Goal: Communication & Community: Ask a question

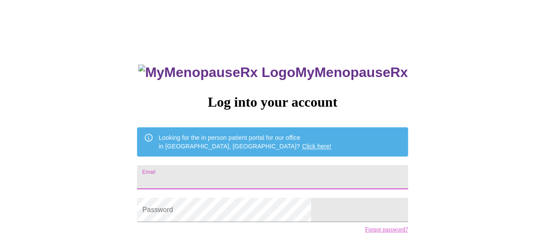
click at [271, 175] on input "Email" at bounding box center [272, 177] width 271 height 24
type input "[EMAIL_ADDRESS][DOMAIN_NAME]"
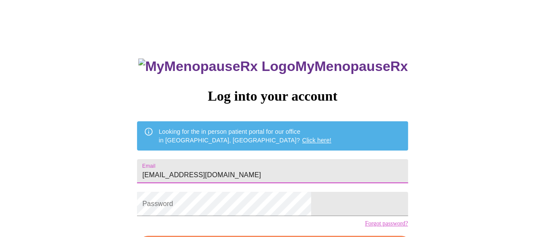
scroll to position [43, 0]
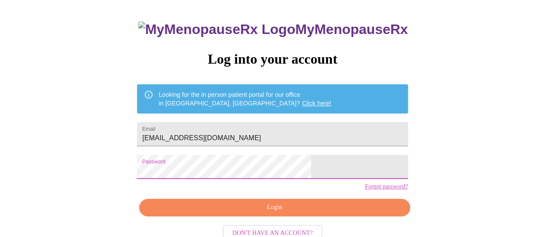
click at [277, 213] on span "Login" at bounding box center [274, 208] width 251 height 11
click at [277, 223] on div "MyMenopauseRx Log into your account Looking for the in person patient portal fo…" at bounding box center [272, 126] width 288 height 237
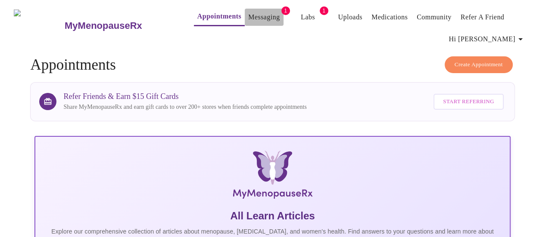
click at [255, 12] on link "Messaging" at bounding box center [263, 17] width 31 height 12
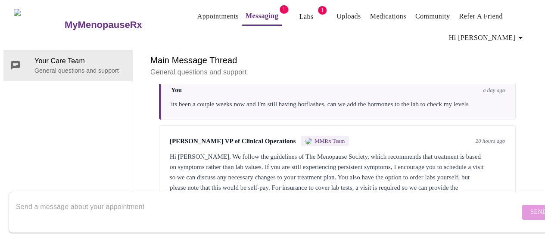
scroll to position [61, 0]
click at [83, 199] on textarea "Send a message about your appointment" at bounding box center [268, 213] width 504 height 28
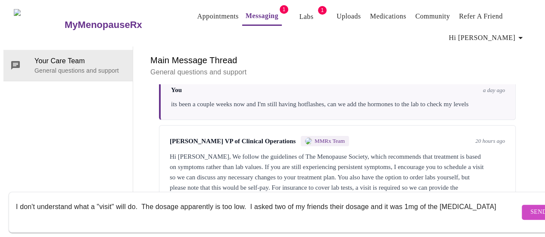
type textarea "I don't understand what a "visit" will do. The dosage apparently is too low. I …"
click at [530, 207] on span "Send" at bounding box center [538, 212] width 16 height 11
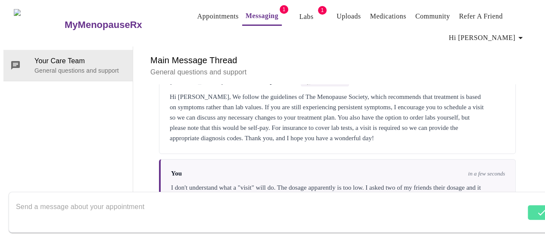
scroll to position [122, 0]
